Goal: Information Seeking & Learning: Find specific fact

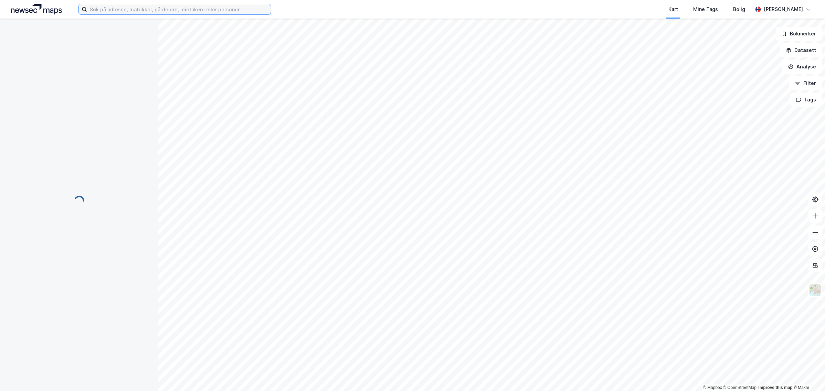
click at [103, 11] on input at bounding box center [179, 9] width 184 height 10
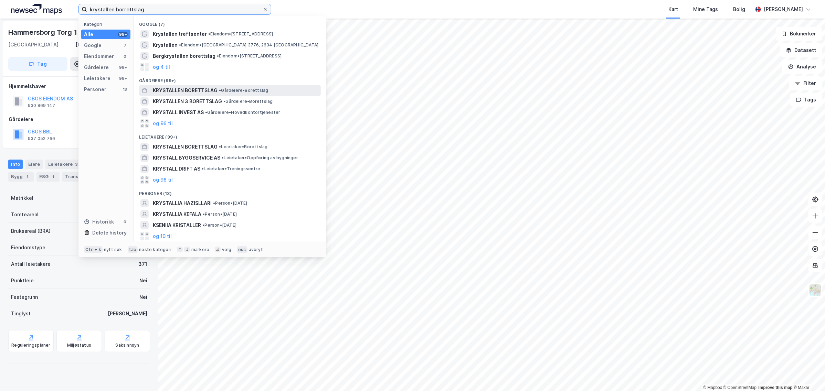
type input "krystallen borrettslag"
click at [207, 89] on span "KRYSTALLEN BORETTSLAG" at bounding box center [185, 90] width 65 height 8
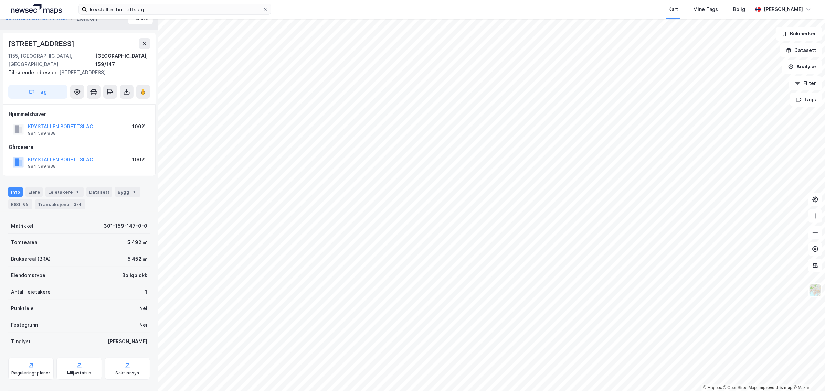
scroll to position [13, 0]
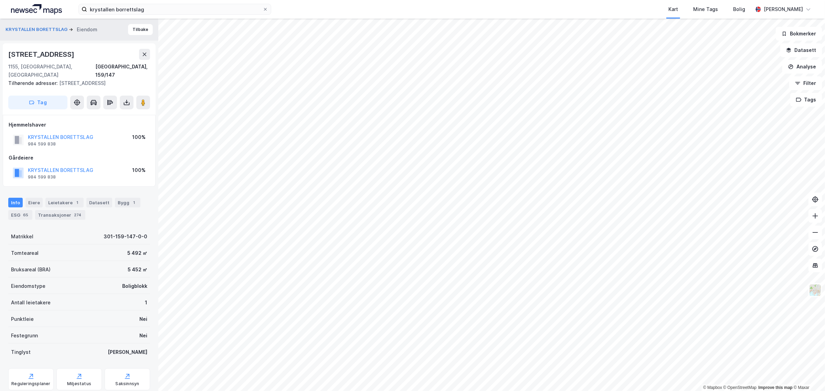
scroll to position [13, 0]
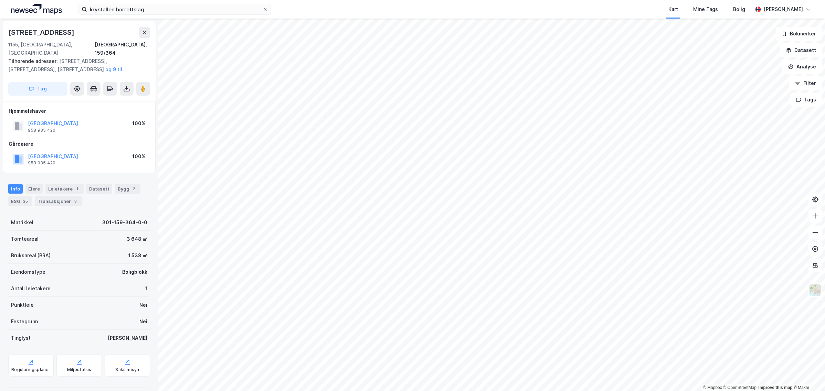
scroll to position [13, 0]
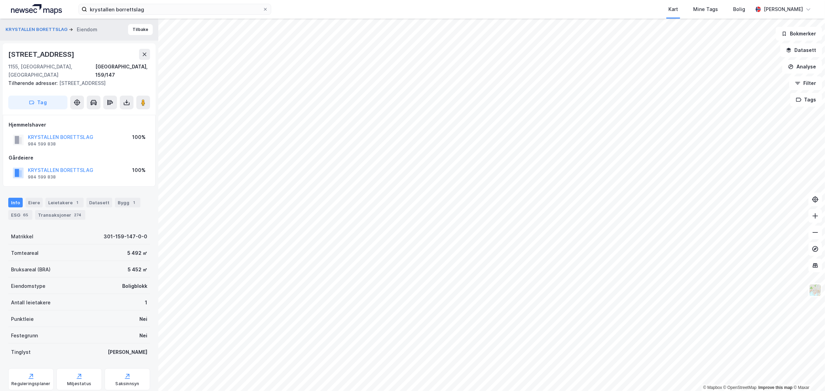
scroll to position [13, 0]
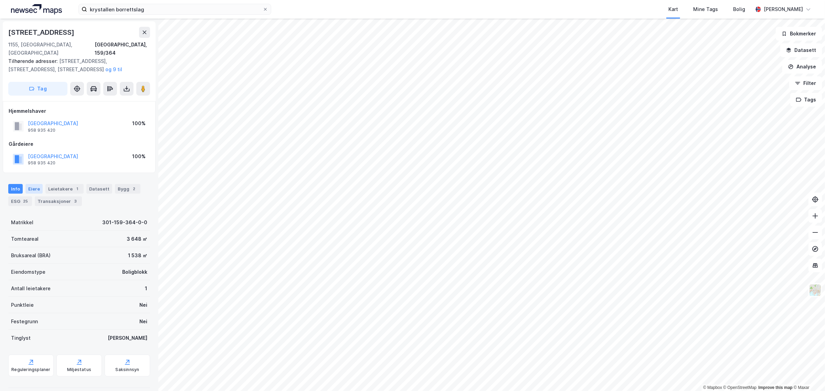
click at [35, 184] on div "Eiere" at bounding box center [33, 189] width 17 height 10
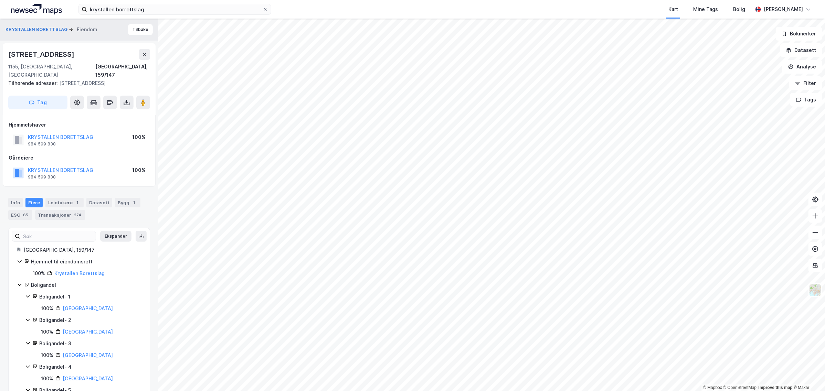
scroll to position [1, 0]
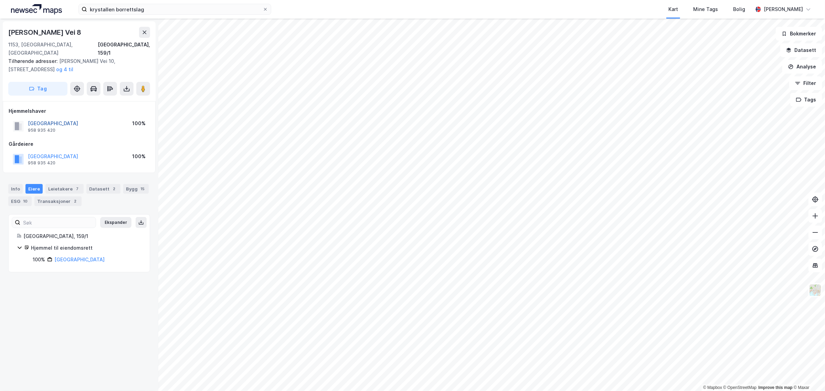
click at [0, 0] on button "[GEOGRAPHIC_DATA]" at bounding box center [0, 0] width 0 height 0
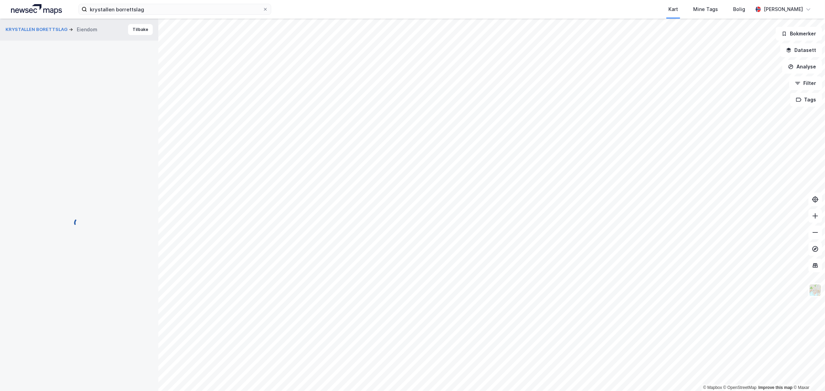
scroll to position [1, 0]
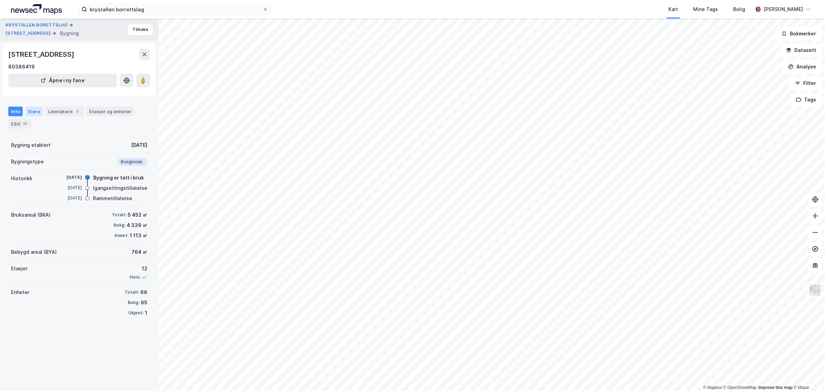
click at [35, 112] on div "Eiere" at bounding box center [33, 112] width 17 height 10
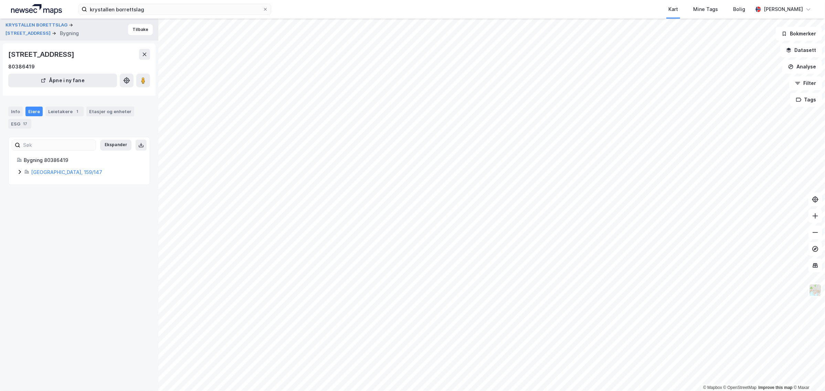
click at [20, 174] on icon at bounding box center [20, 172] width 6 height 6
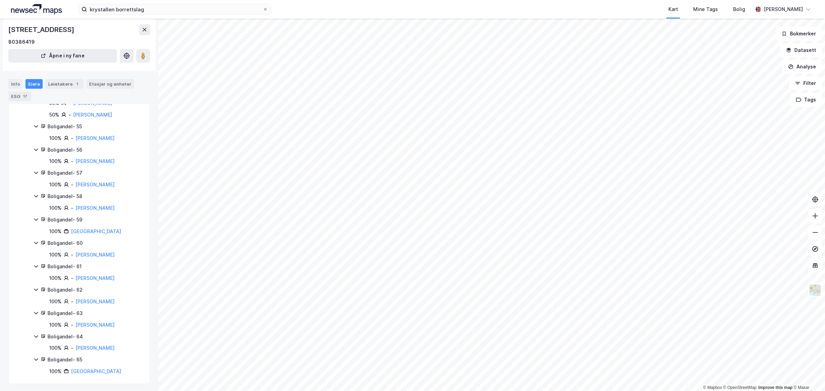
scroll to position [1408, 0]
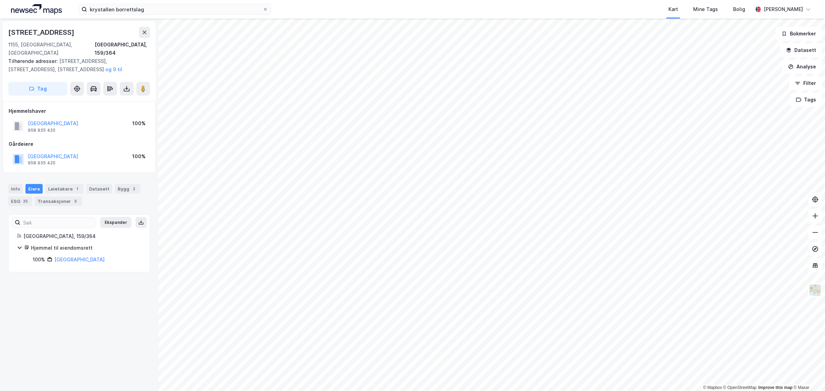
click at [20, 247] on icon at bounding box center [20, 248] width 4 height 2
click at [20, 246] on icon at bounding box center [20, 248] width 2 height 4
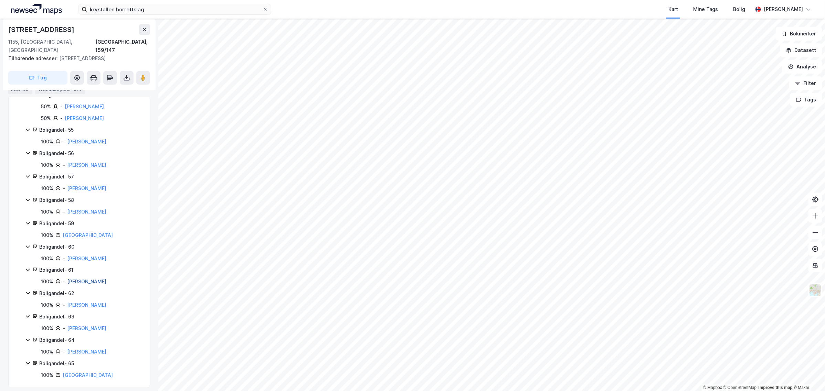
scroll to position [1477, 0]
